Goal: Information Seeking & Learning: Learn about a topic

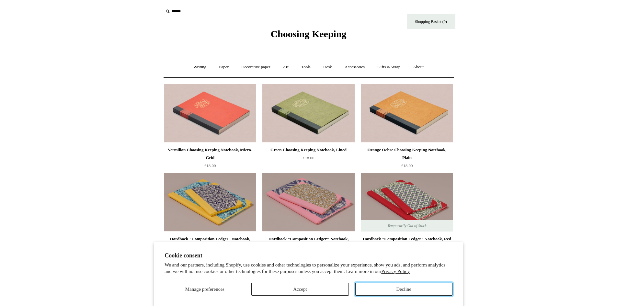
click at [423, 291] on button "Decline" at bounding box center [403, 289] width 97 height 13
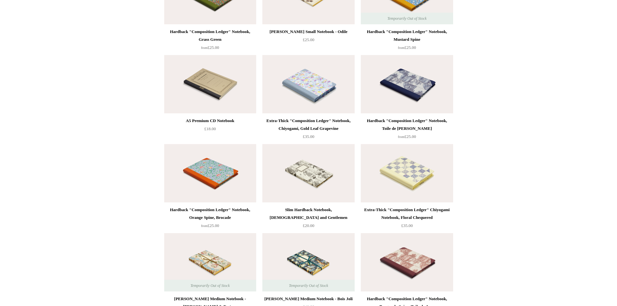
scroll to position [2981, 0]
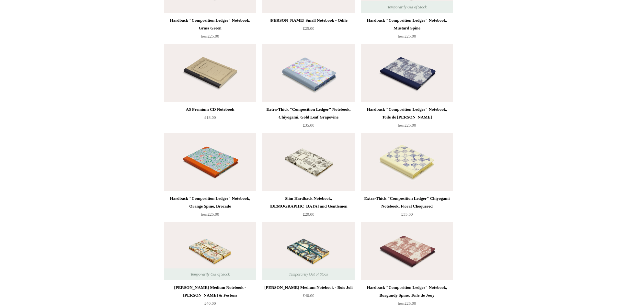
click at [311, 84] on img at bounding box center [308, 73] width 92 height 58
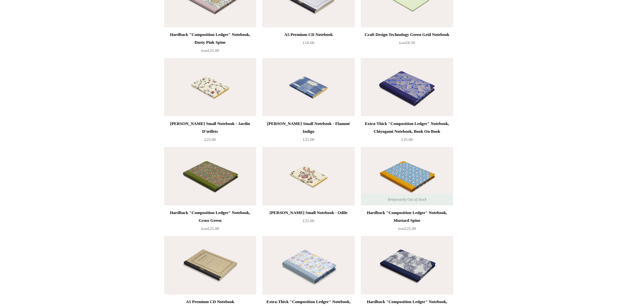
scroll to position [2787, 0]
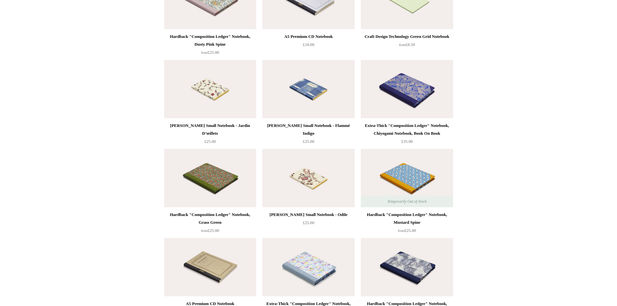
click at [338, 256] on img at bounding box center [308, 267] width 92 height 58
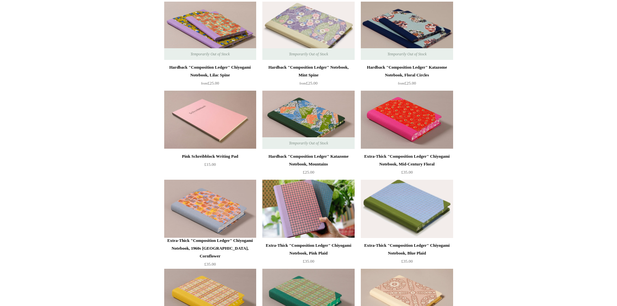
scroll to position [421, 0]
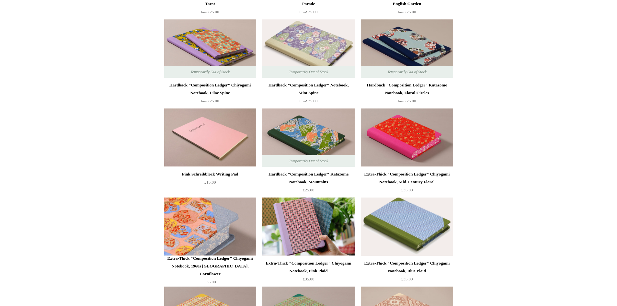
click at [227, 223] on img at bounding box center [210, 227] width 92 height 58
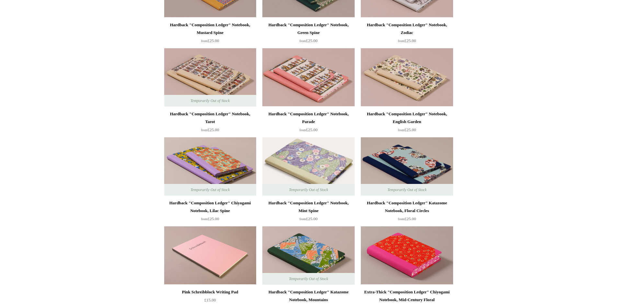
scroll to position [292, 0]
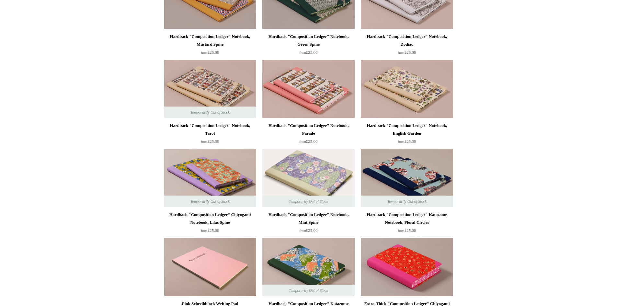
click at [301, 164] on img at bounding box center [308, 178] width 92 height 58
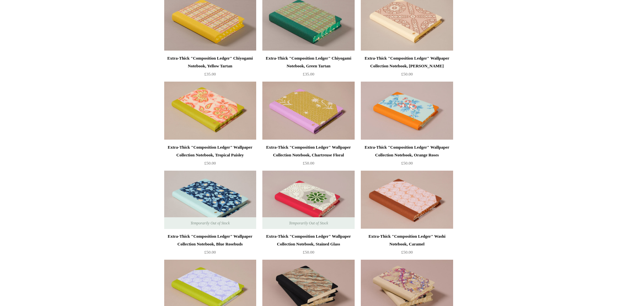
scroll to position [745, 0]
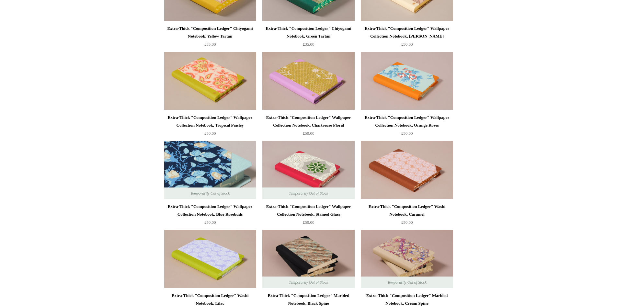
click at [237, 167] on img at bounding box center [210, 170] width 92 height 58
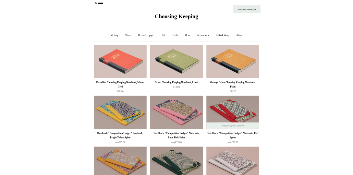
scroll to position [0, 0]
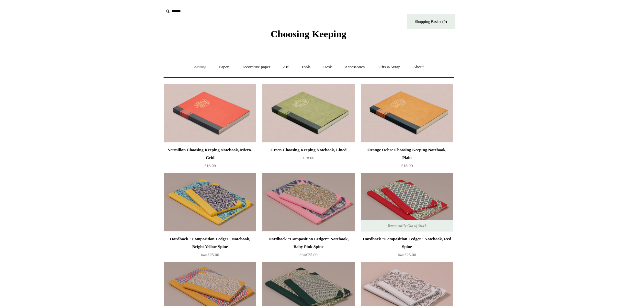
click at [198, 71] on link "Writing +" at bounding box center [200, 67] width 25 height 17
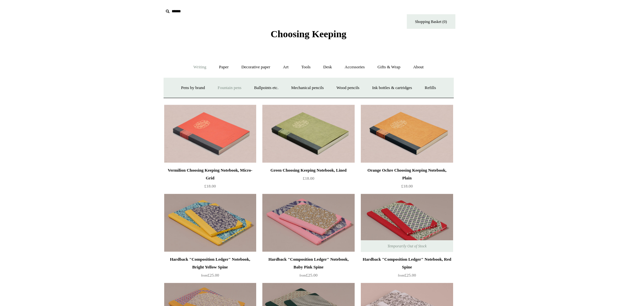
click at [216, 86] on link "Fountain pens +" at bounding box center [229, 87] width 35 height 17
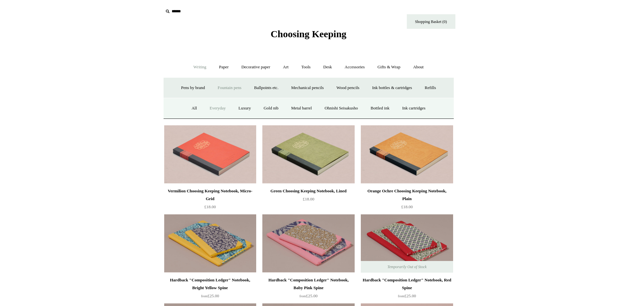
click at [214, 108] on link "Everyday" at bounding box center [218, 108] width 28 height 17
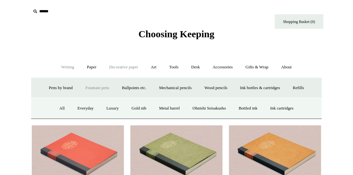
click at [114, 68] on link "Decorative paper +" at bounding box center [123, 67] width 41 height 17
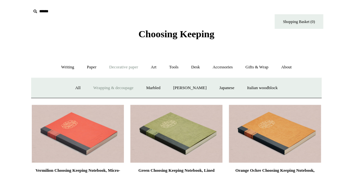
click at [98, 88] on link "Wrapping & decoupage" at bounding box center [113, 87] width 52 height 17
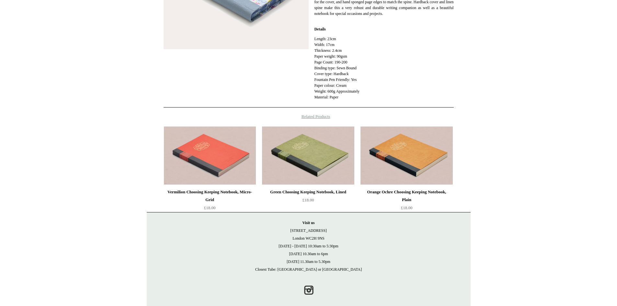
scroll to position [203, 0]
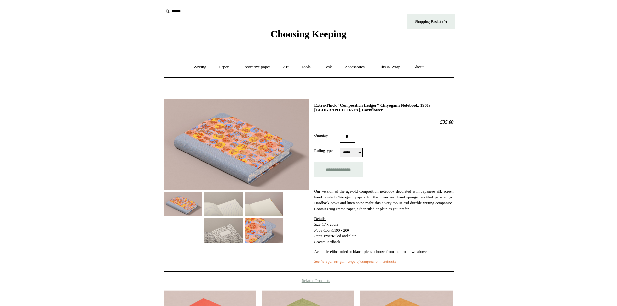
click at [259, 225] on img at bounding box center [264, 230] width 39 height 24
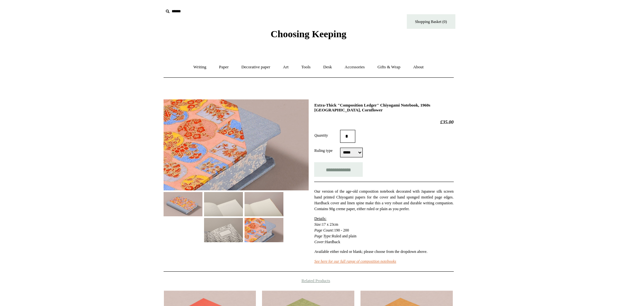
click at [241, 226] on img at bounding box center [223, 230] width 39 height 24
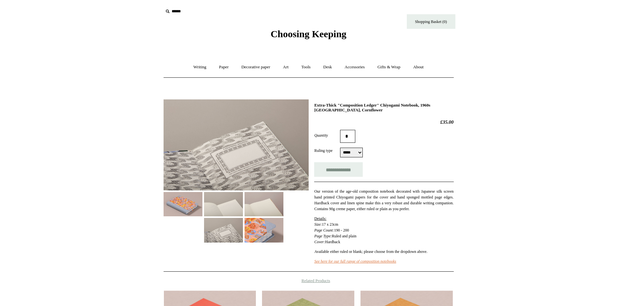
click at [236, 211] on img at bounding box center [223, 204] width 39 height 24
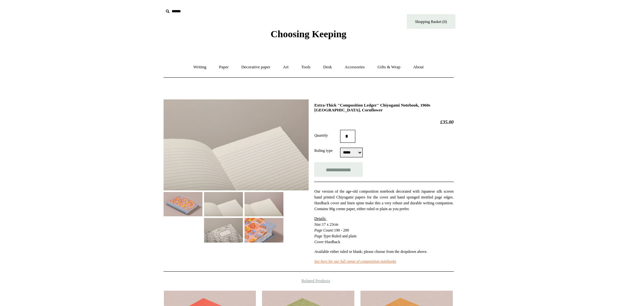
click at [192, 209] on img at bounding box center [183, 204] width 39 height 24
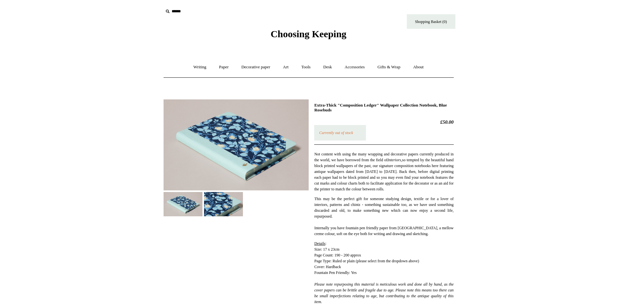
click at [226, 204] on img at bounding box center [223, 204] width 39 height 24
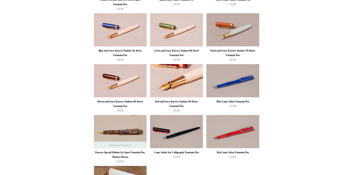
scroll to position [518, 0]
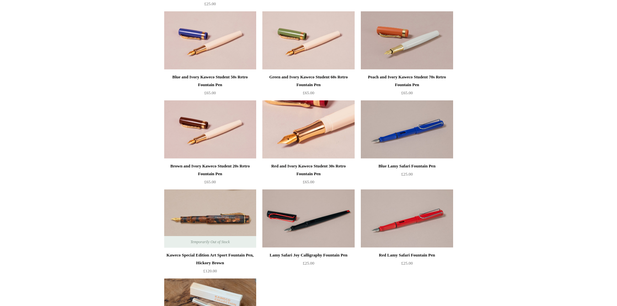
click at [324, 145] on img at bounding box center [308, 129] width 92 height 58
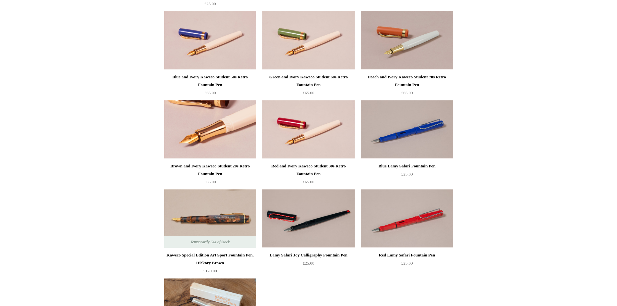
click at [224, 136] on img at bounding box center [210, 129] width 92 height 58
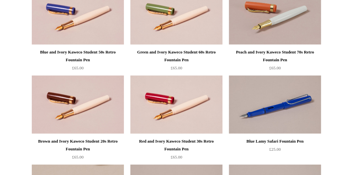
scroll to position [537, 0]
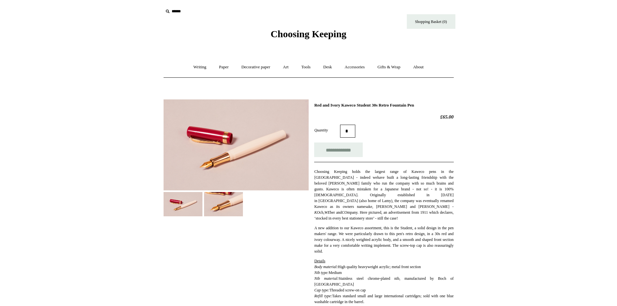
click at [228, 202] on img at bounding box center [223, 204] width 39 height 24
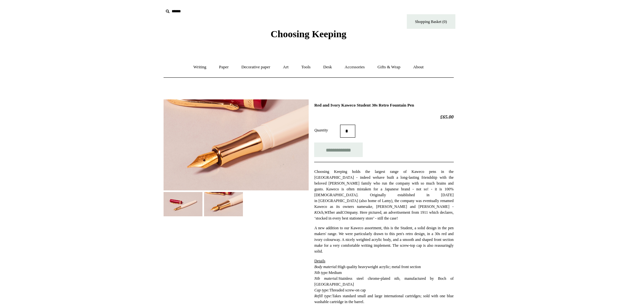
click at [187, 203] on img at bounding box center [183, 204] width 39 height 24
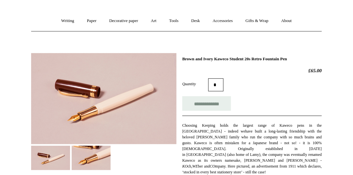
scroll to position [51, 0]
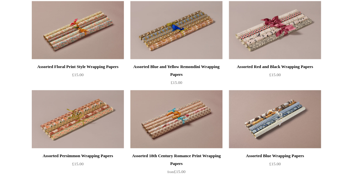
scroll to position [352, 0]
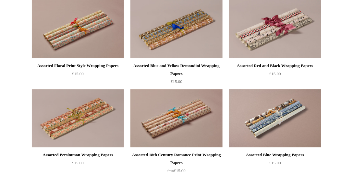
click at [274, 118] on img at bounding box center [275, 118] width 92 height 58
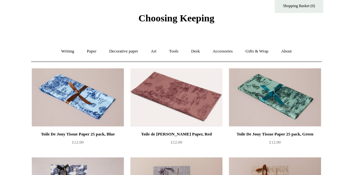
scroll to position [0, 0]
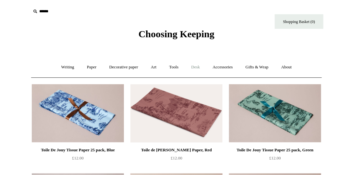
click at [194, 67] on link "Desk +" at bounding box center [195, 67] width 20 height 17
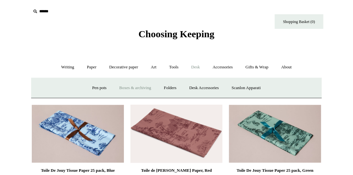
click at [139, 88] on link "Boxes & archiving" at bounding box center [134, 87] width 43 height 17
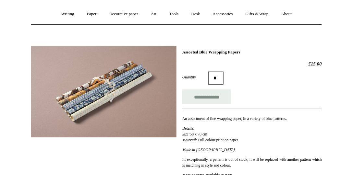
scroll to position [55, 0]
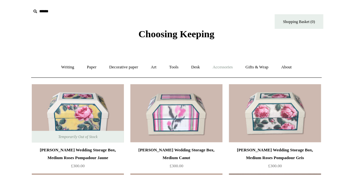
click at [223, 66] on link "Accessories +" at bounding box center [223, 67] width 32 height 17
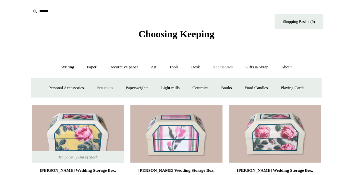
click at [103, 90] on link "Pen cases" at bounding box center [105, 87] width 28 height 17
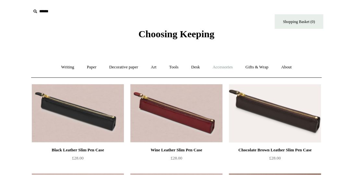
click at [234, 68] on link "Accessories +" at bounding box center [223, 67] width 32 height 17
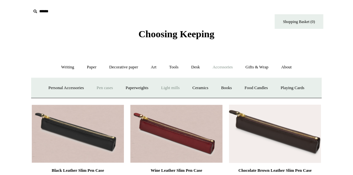
click at [175, 87] on link "Light mills" at bounding box center [170, 87] width 30 height 17
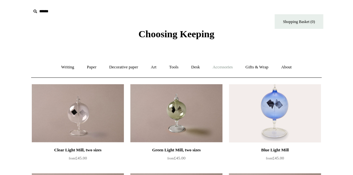
click at [222, 67] on link "Accessories +" at bounding box center [223, 67] width 32 height 17
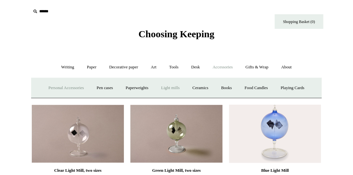
click at [70, 86] on link "Personal Accessories +" at bounding box center [65, 87] width 47 height 17
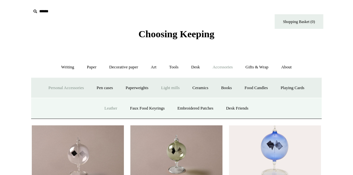
click at [107, 105] on link "Leather" at bounding box center [111, 108] width 25 height 17
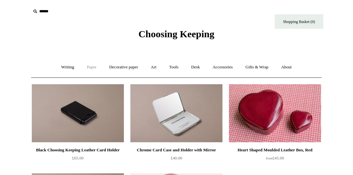
click at [84, 68] on link "Paper +" at bounding box center [91, 67] width 21 height 17
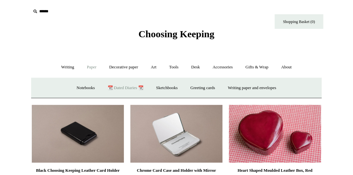
click at [114, 87] on link "📆 Dated Diaries 📆" at bounding box center [125, 87] width 47 height 17
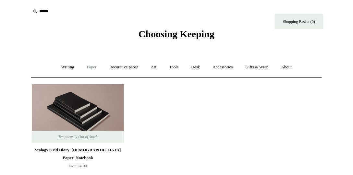
click at [91, 68] on link "Paper +" at bounding box center [91, 67] width 21 height 17
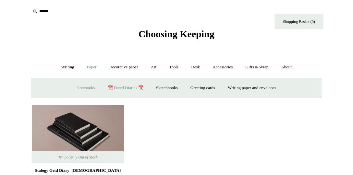
click at [80, 88] on link "Notebooks +" at bounding box center [86, 87] width 30 height 17
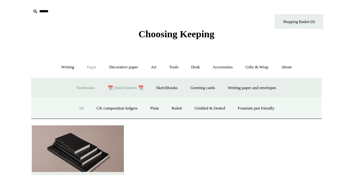
click at [78, 108] on link "All" at bounding box center [81, 108] width 17 height 17
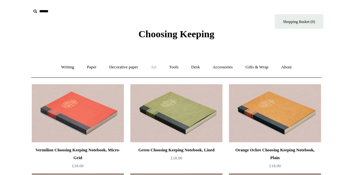
click at [155, 68] on link "Art +" at bounding box center [153, 67] width 17 height 17
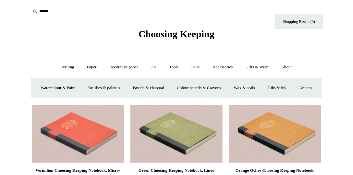
click at [195, 64] on link "Desk +" at bounding box center [195, 67] width 20 height 17
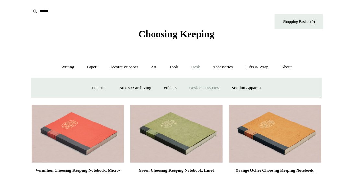
click at [208, 87] on link "Desk Accessories" at bounding box center [203, 87] width 41 height 17
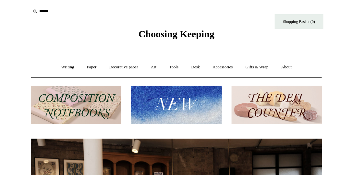
click at [79, 104] on img at bounding box center [76, 105] width 90 height 39
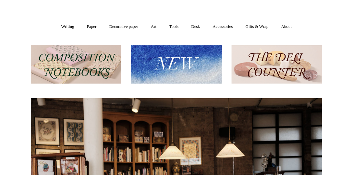
scroll to position [37, 0]
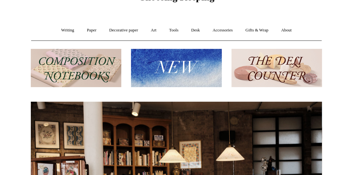
click at [182, 72] on img at bounding box center [176, 68] width 90 height 39
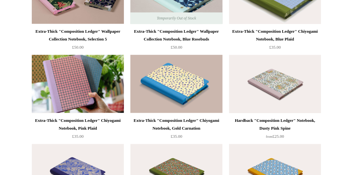
scroll to position [1019, 0]
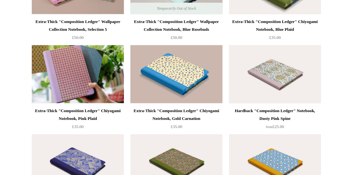
click at [274, 70] on img at bounding box center [275, 74] width 92 height 58
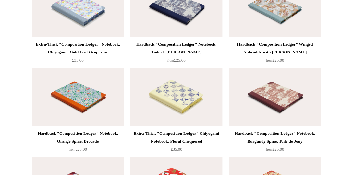
scroll to position [1297, 0]
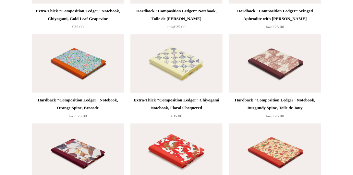
click at [184, 64] on img at bounding box center [176, 63] width 92 height 58
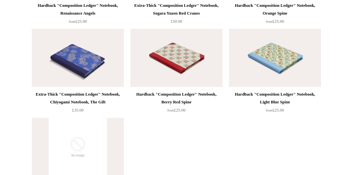
scroll to position [1519, 0]
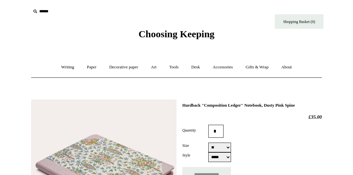
select select "**"
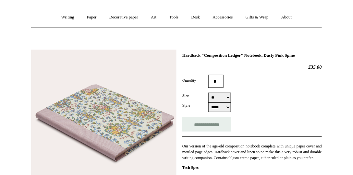
scroll to position [55, 0]
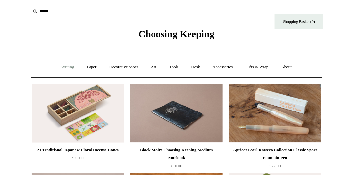
click at [67, 68] on link "Writing +" at bounding box center [67, 67] width 25 height 17
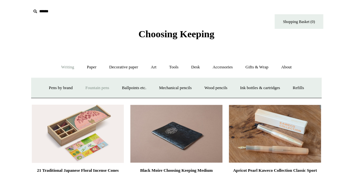
click at [92, 88] on link "Fountain pens +" at bounding box center [96, 87] width 35 height 17
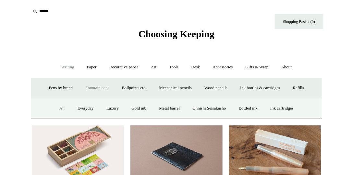
click at [53, 106] on link "All" at bounding box center [61, 108] width 17 height 17
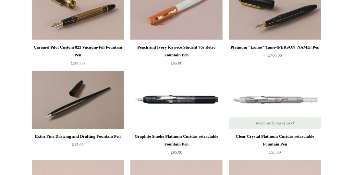
scroll to position [1611, 0]
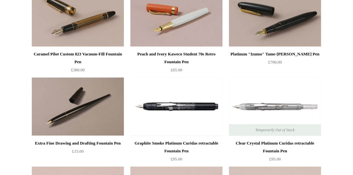
click at [171, 52] on div "Peach and Ivory Kaweco Student 70s Retro Fountain Pen" at bounding box center [176, 58] width 89 height 16
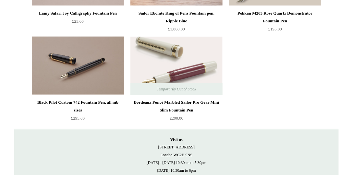
scroll to position [2685, 0]
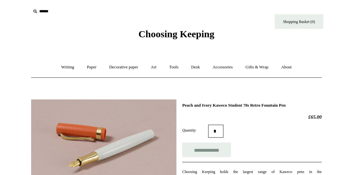
drag, startPoint x: 218, startPoint y: 105, endPoint x: 323, endPoint y: 106, distance: 105.0
copy h1 "Kaweco Student 70s Retro Fountain Pen"
